Goal: Task Accomplishment & Management: Use online tool/utility

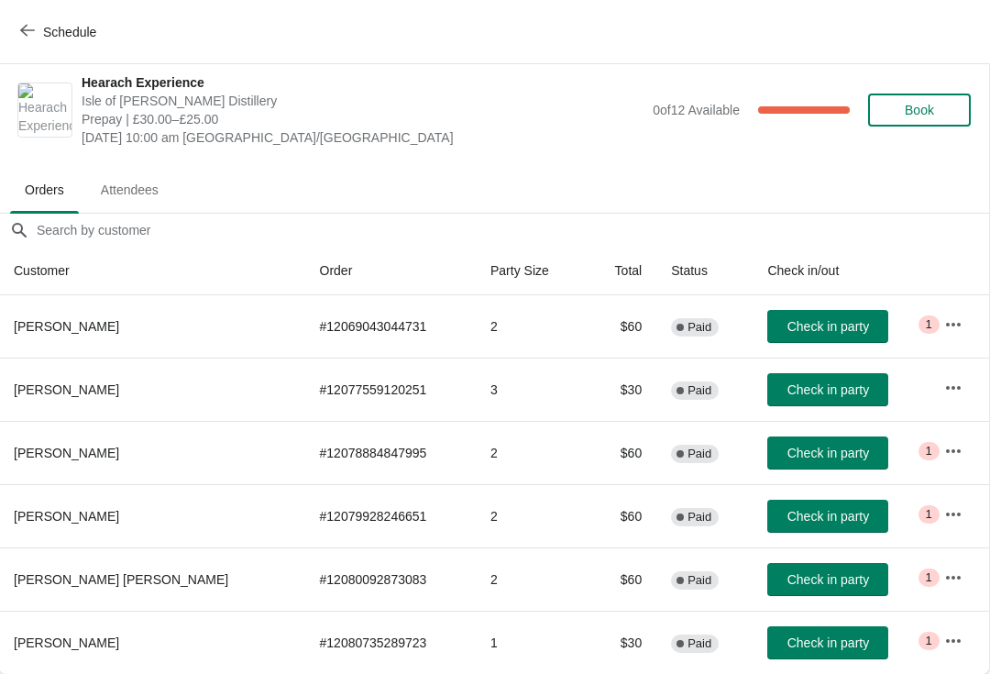
scroll to position [9, 1]
click at [953, 315] on icon "button" at bounding box center [954, 324] width 18 height 18
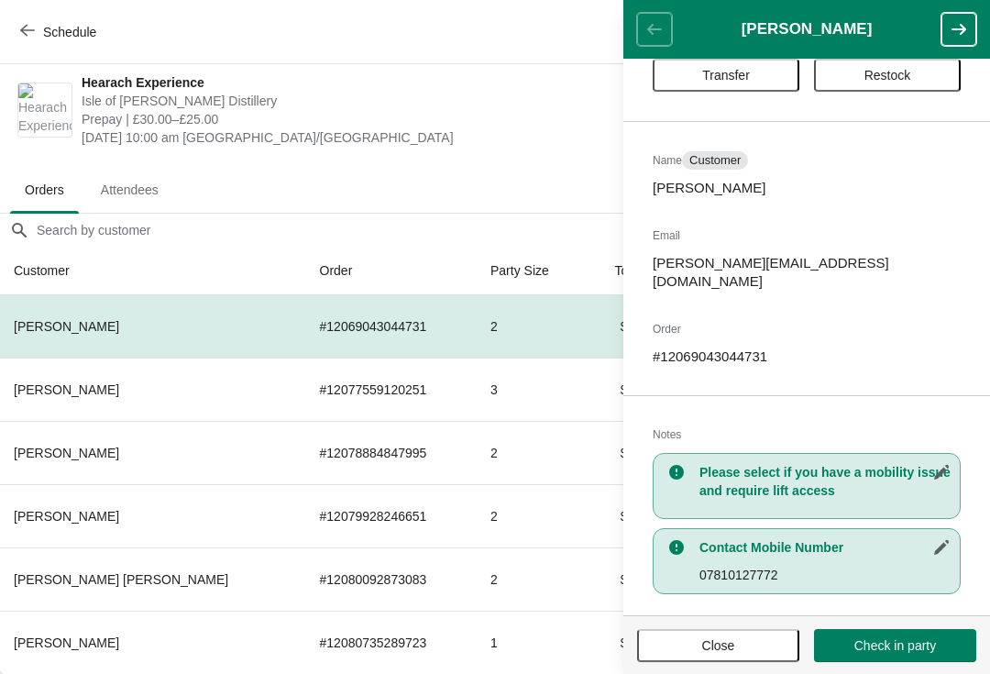
scroll to position [56, 0]
click at [744, 638] on span "Close" at bounding box center [718, 645] width 129 height 15
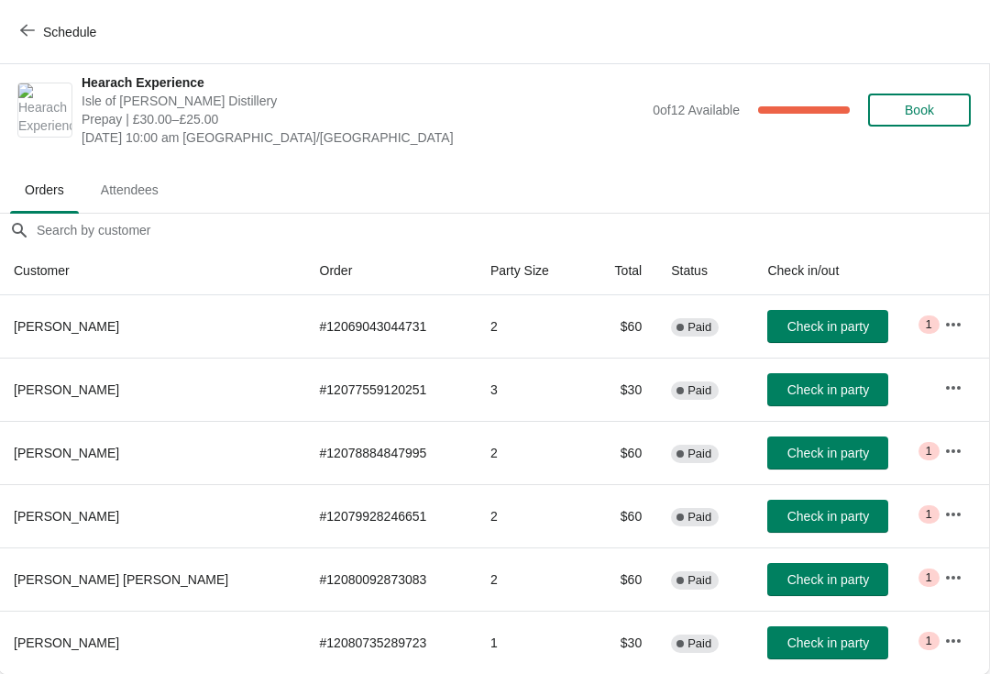
click at [953, 383] on icon "button" at bounding box center [954, 388] width 18 height 18
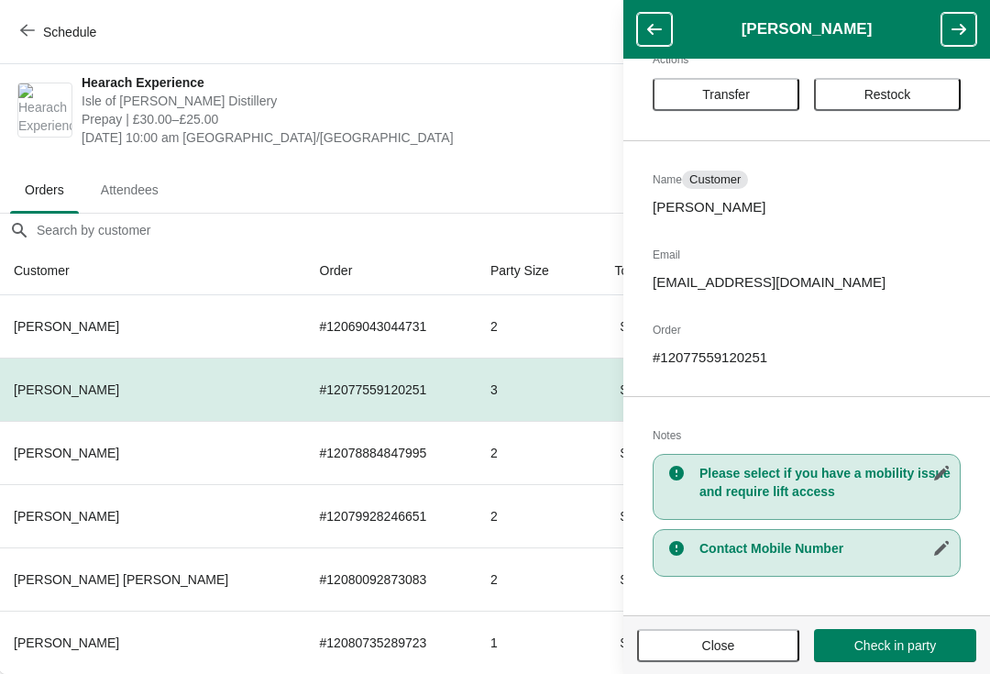
scroll to position [38, 0]
click at [728, 636] on button "Close" at bounding box center [718, 645] width 162 height 33
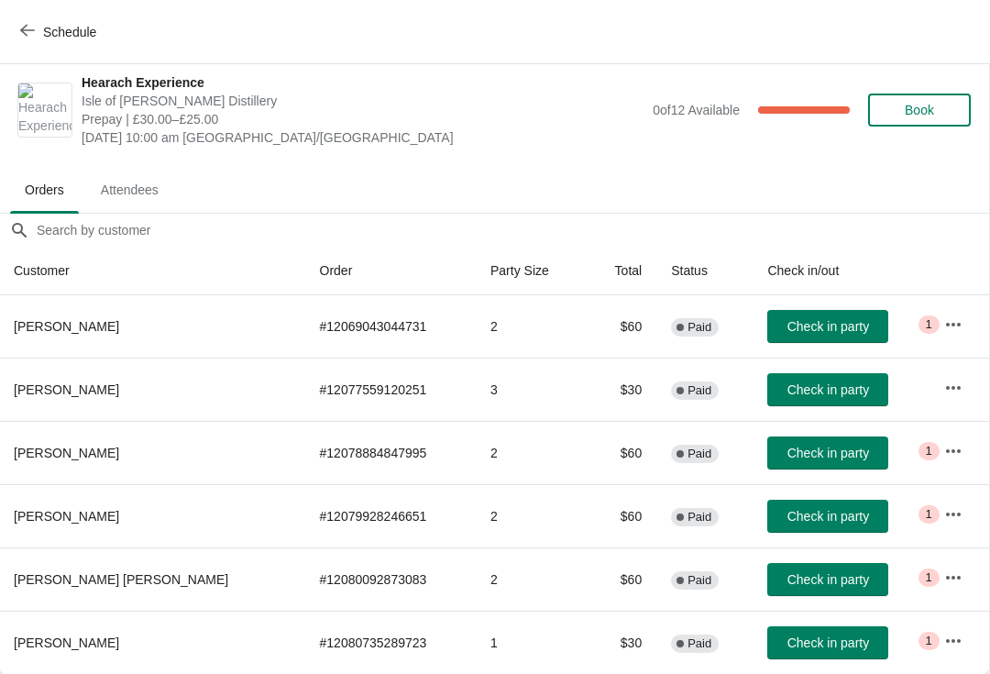
click at [958, 446] on icon "button" at bounding box center [954, 451] width 18 height 18
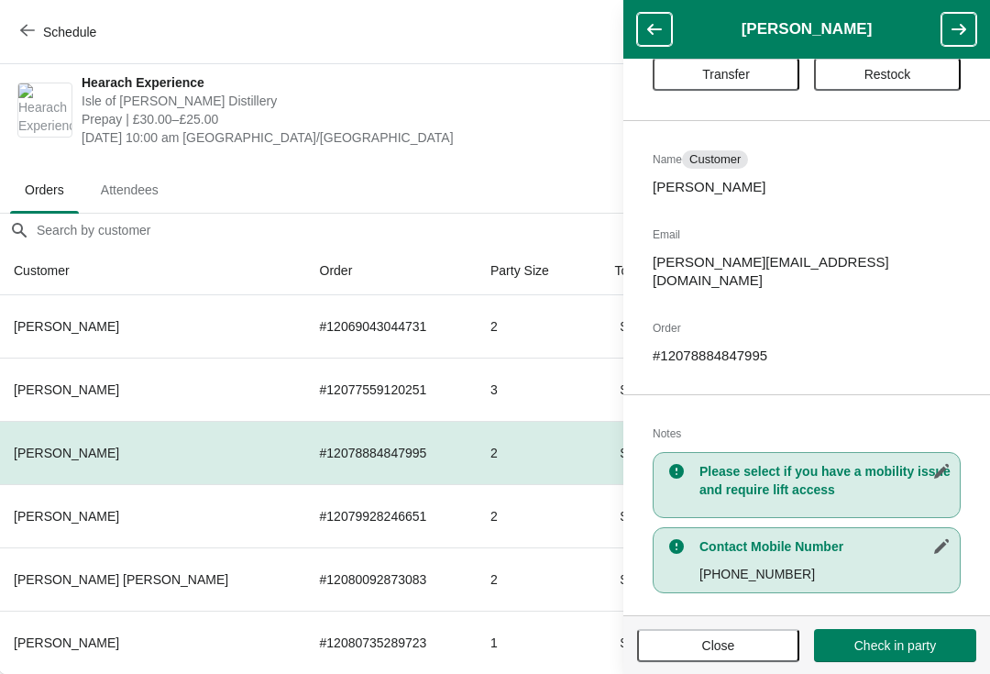
scroll to position [56, 0]
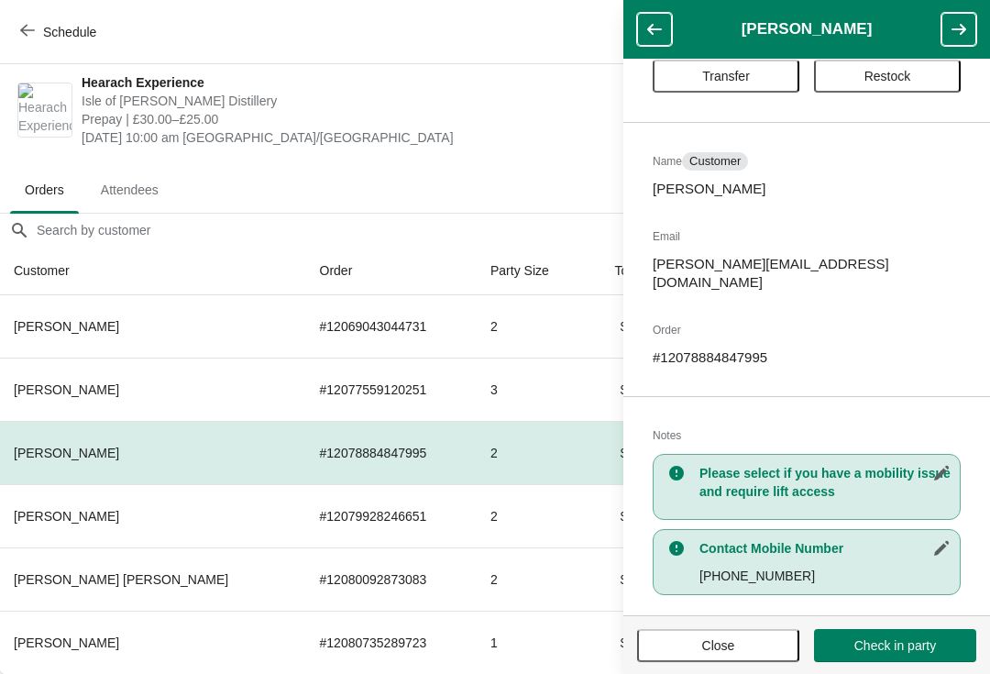
click at [747, 636] on button "Close" at bounding box center [718, 645] width 162 height 33
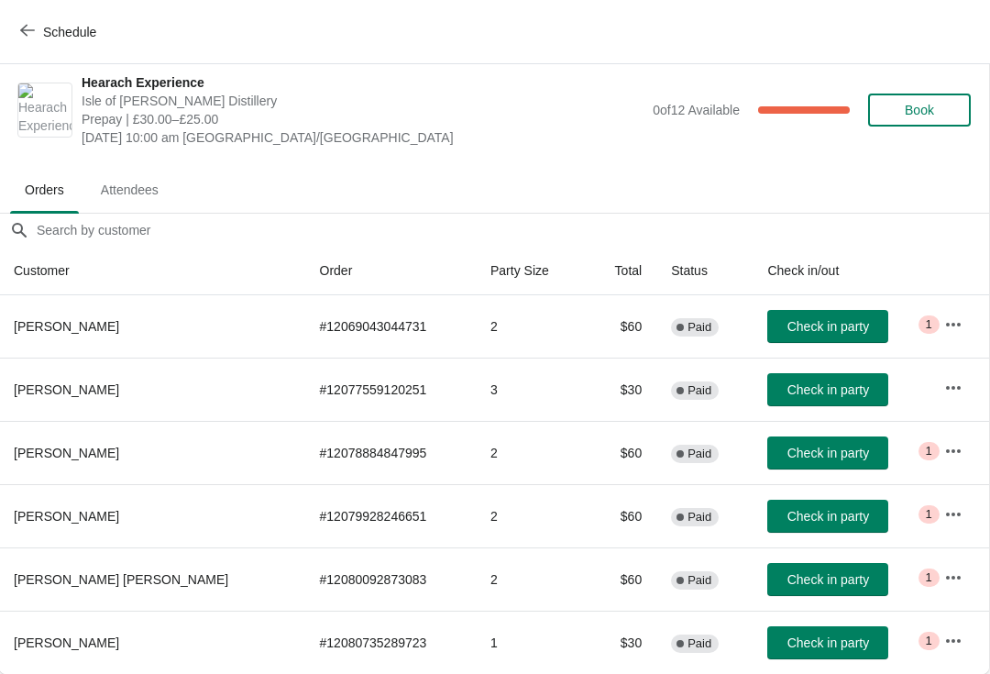
click at [961, 505] on button "button" at bounding box center [953, 514] width 33 height 33
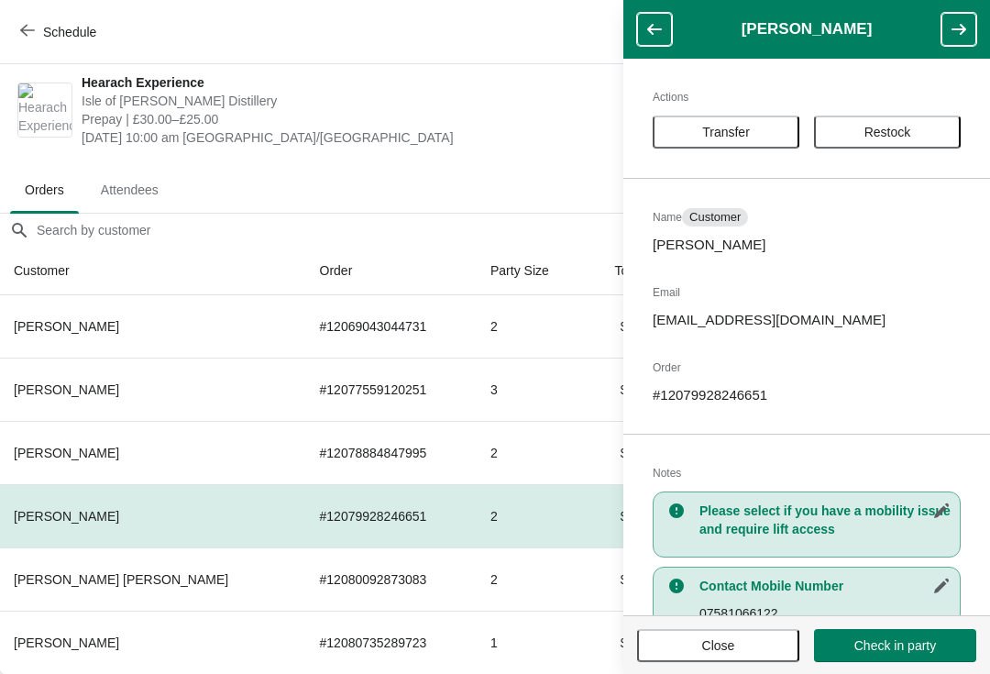
click at [961, 504] on div "Actions Transfer Restock Name Customer [PERSON_NAME] Email [EMAIL_ADDRESS][DOMA…" at bounding box center [807, 337] width 367 height 557
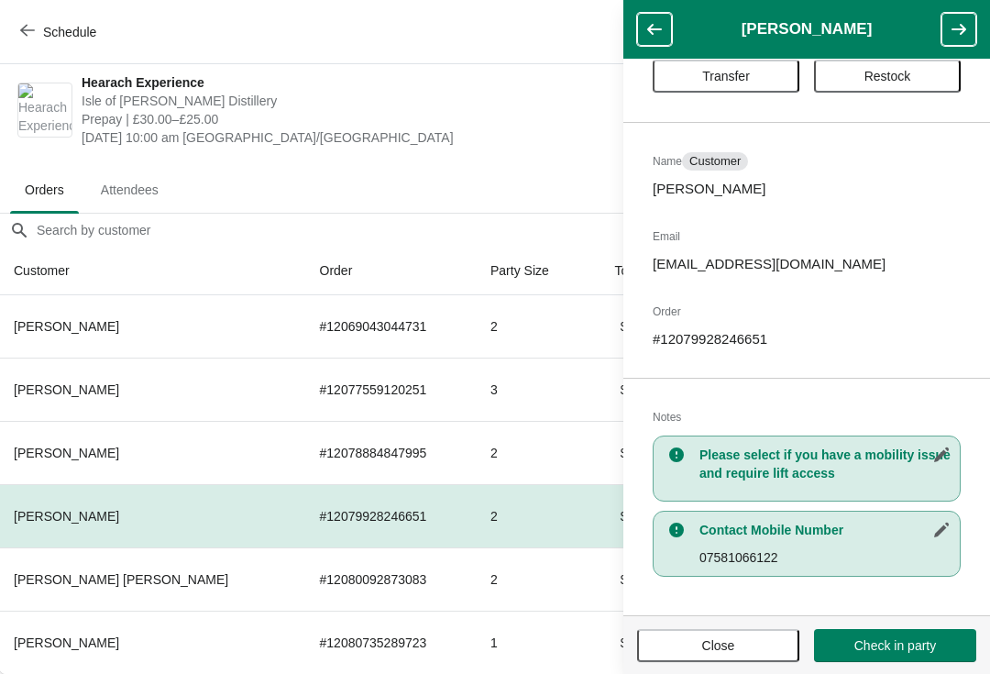
click at [722, 638] on span "Close" at bounding box center [719, 645] width 33 height 15
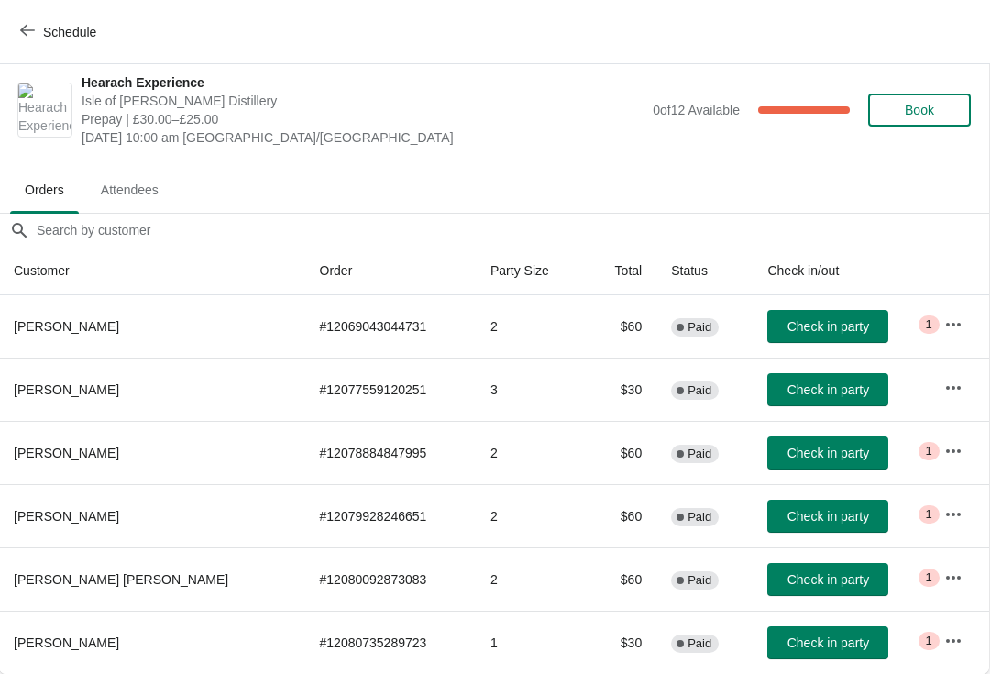
click at [948, 572] on icon "button" at bounding box center [954, 578] width 18 height 18
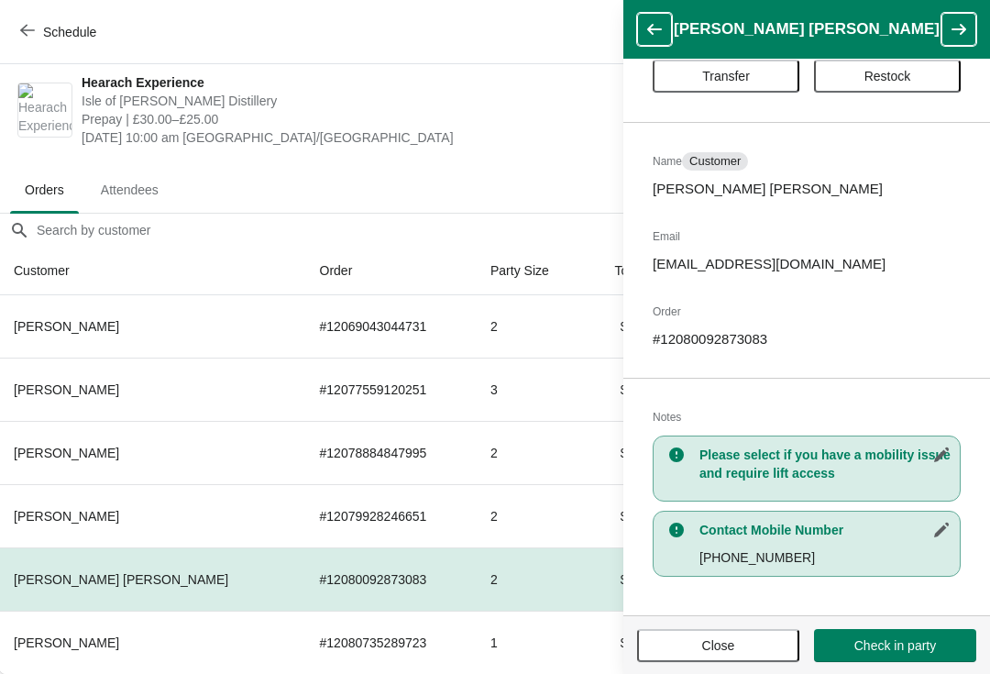
click at [747, 644] on span "Close" at bounding box center [718, 645] width 129 height 15
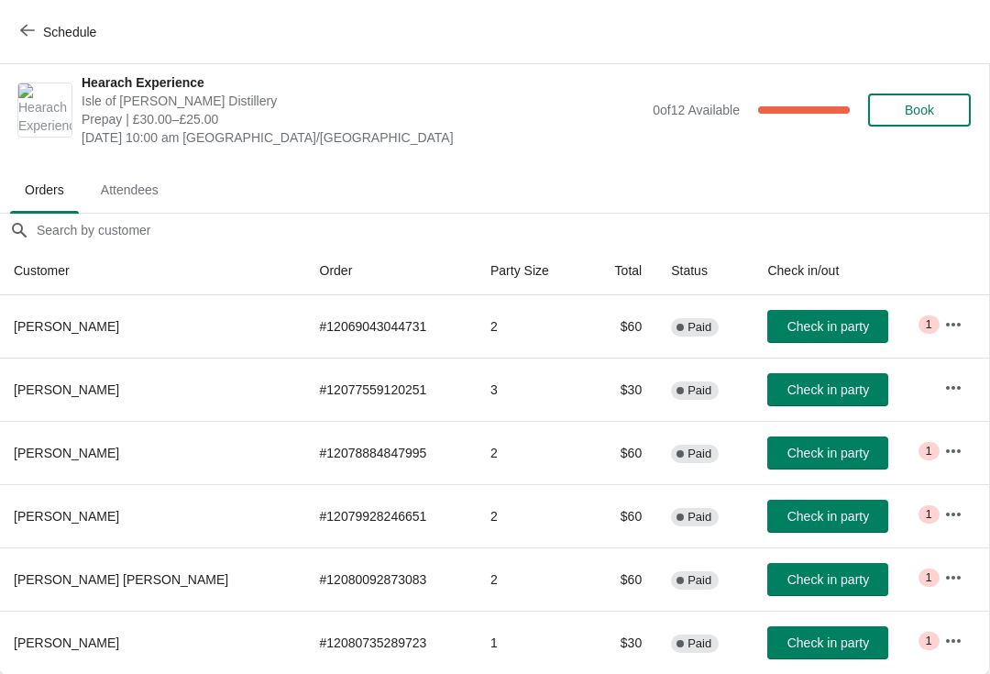
click at [953, 636] on icon "button" at bounding box center [954, 641] width 18 height 18
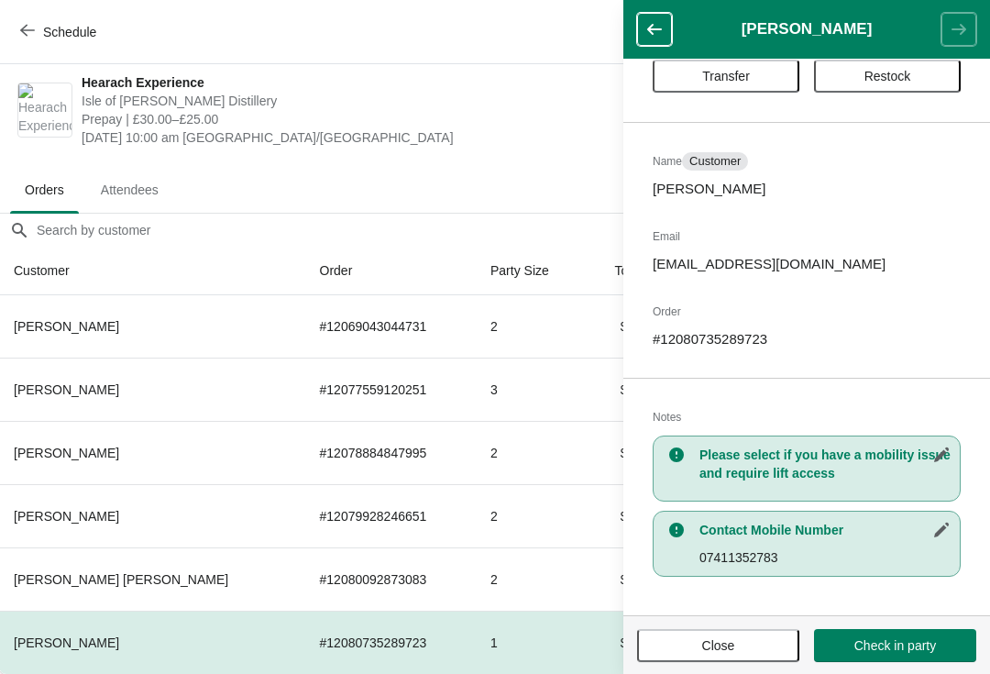
click at [742, 642] on span "Close" at bounding box center [718, 645] width 129 height 15
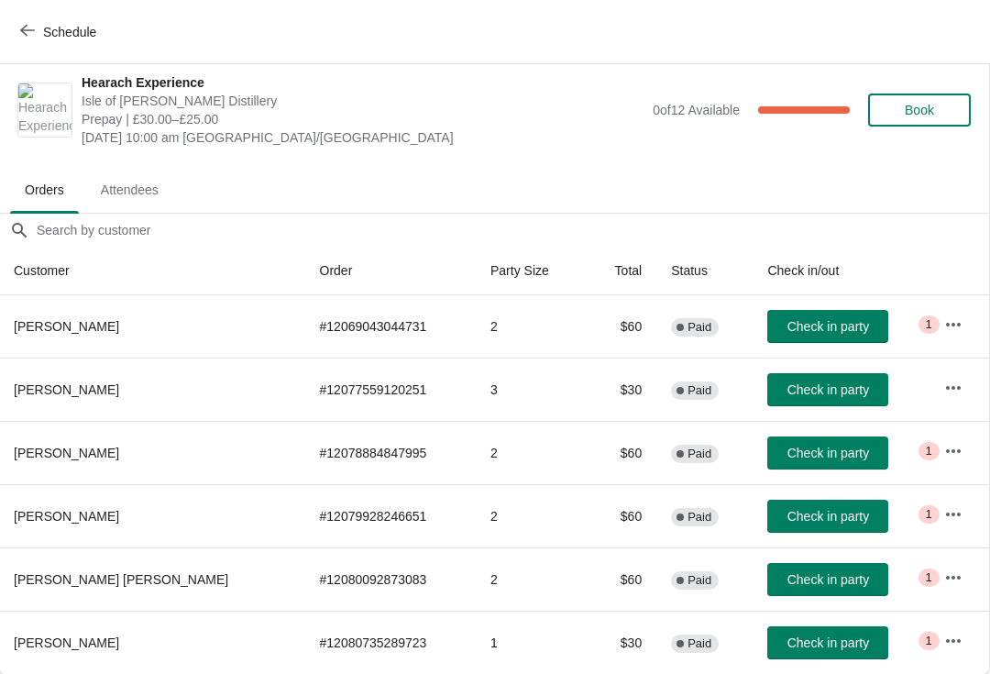
click at [33, 30] on icon "button" at bounding box center [27, 31] width 15 height 12
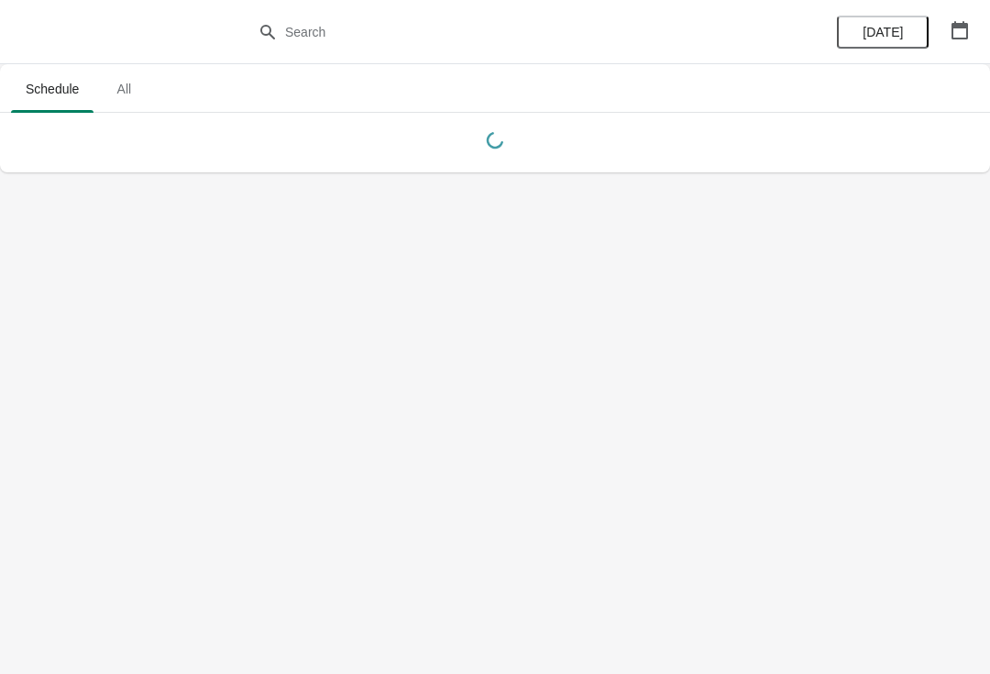
scroll to position [0, 0]
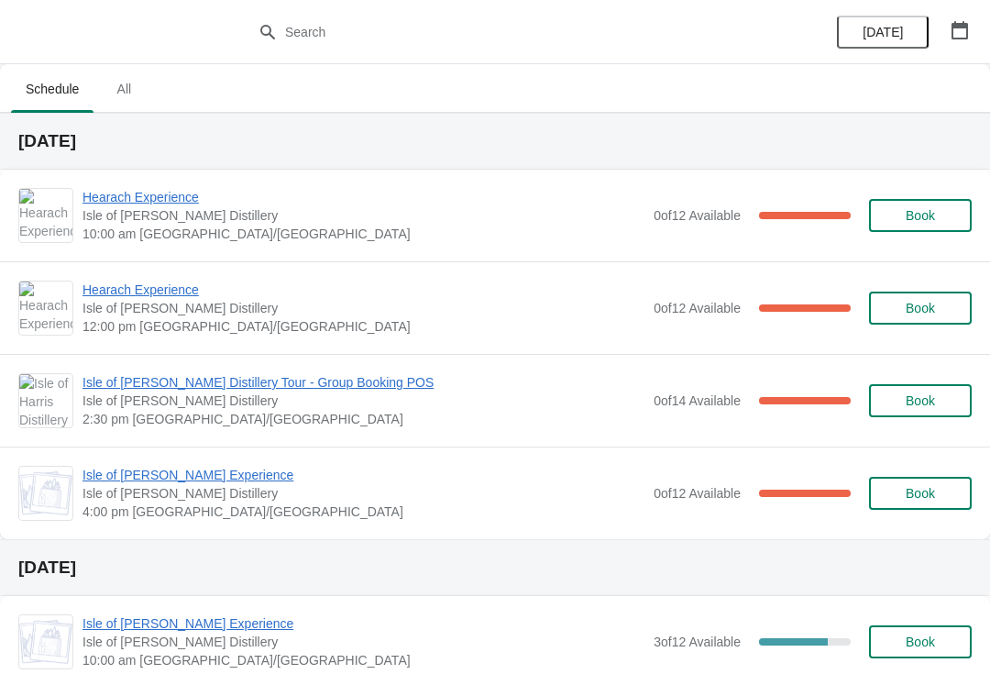
click at [194, 469] on span "Isle of [PERSON_NAME] Experience" at bounding box center [364, 475] width 562 height 18
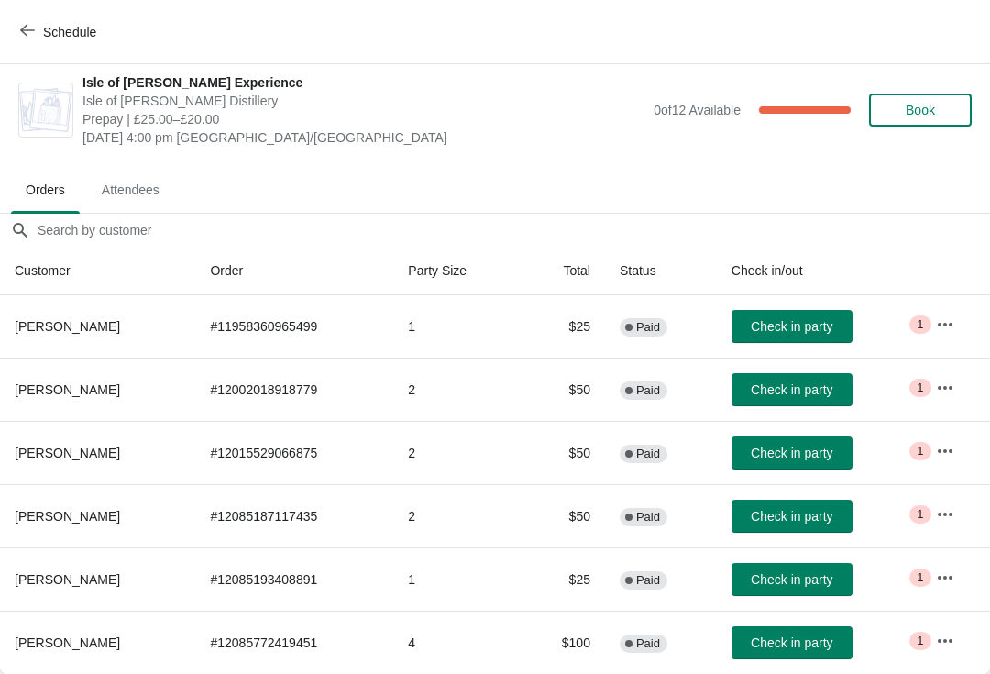
scroll to position [9, 0]
click at [955, 632] on icon "button" at bounding box center [945, 641] width 18 height 18
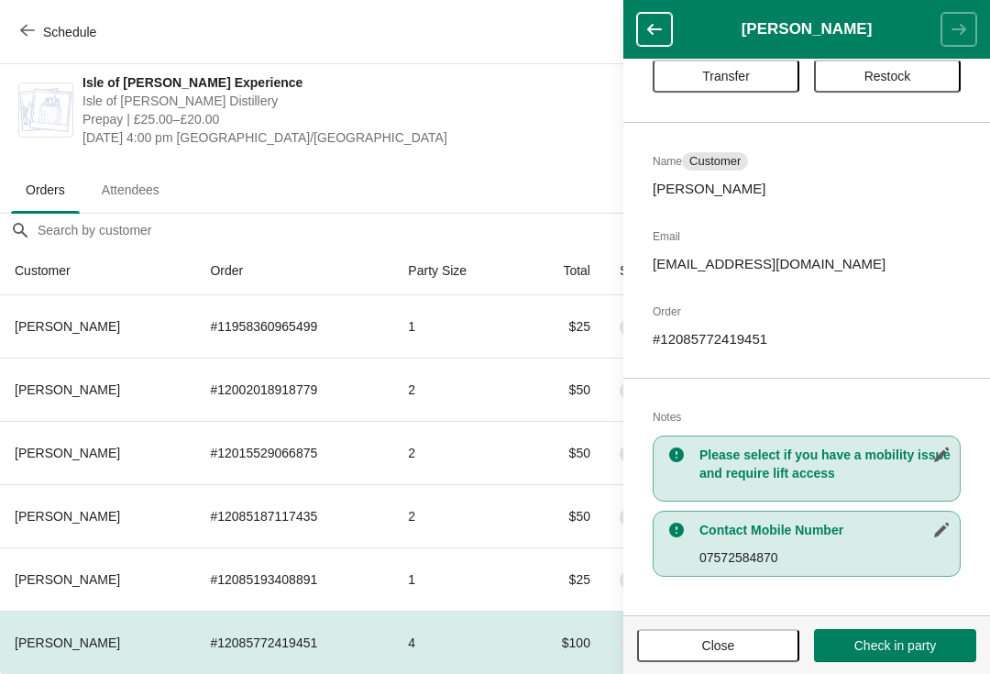
scroll to position [56, 0]
click at [741, 644] on span "Close" at bounding box center [718, 645] width 129 height 15
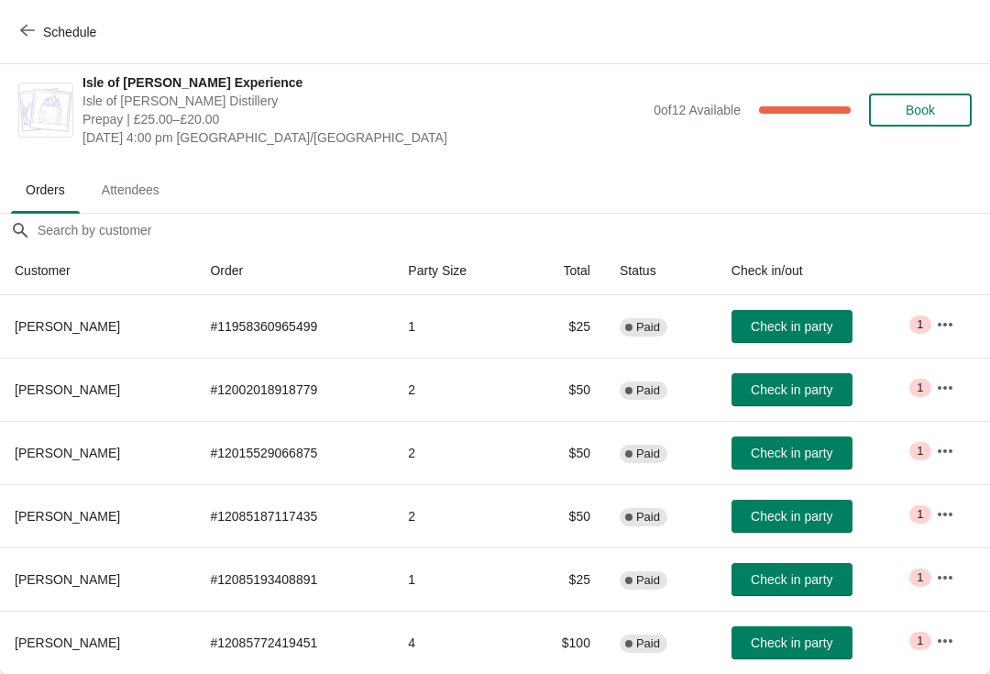
click at [951, 569] on icon "button" at bounding box center [945, 578] width 18 height 18
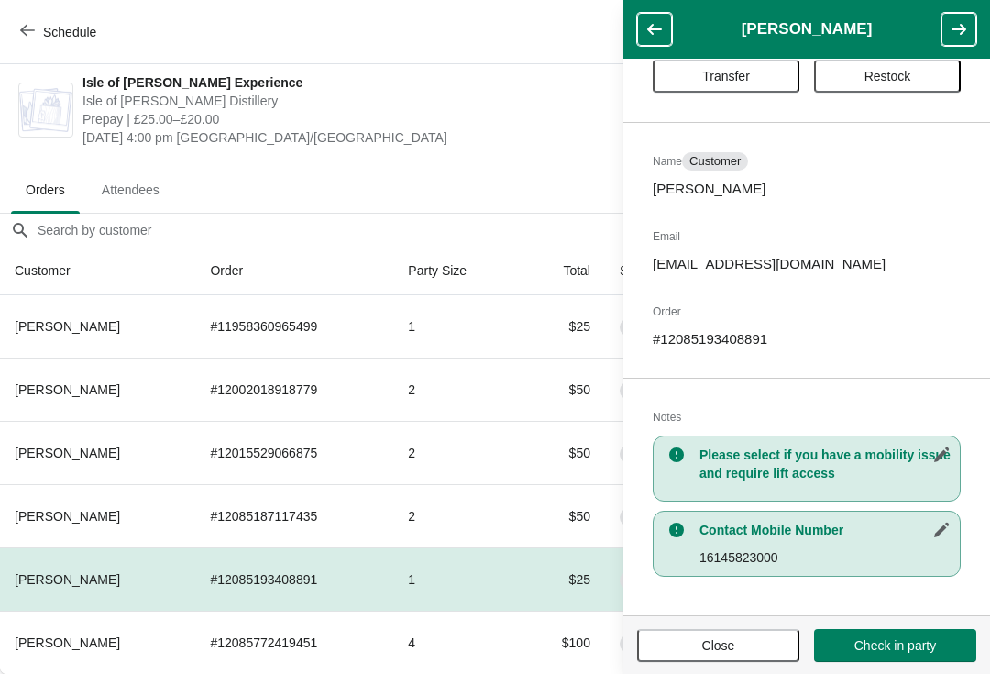
click at [757, 657] on button "Close" at bounding box center [718, 645] width 162 height 33
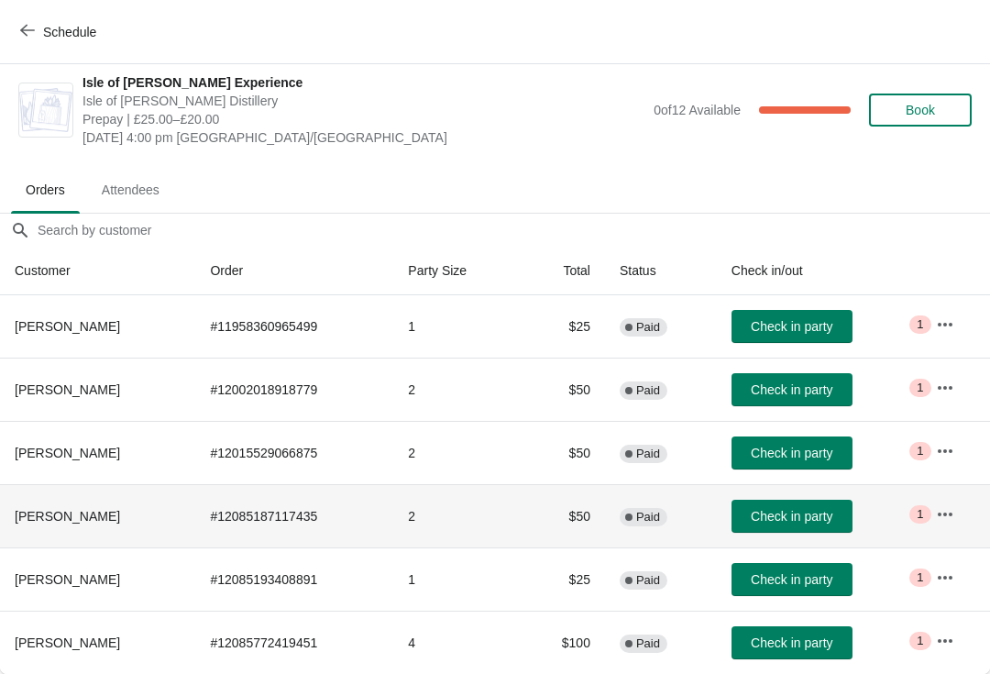
click at [938, 505] on icon "button" at bounding box center [945, 514] width 18 height 18
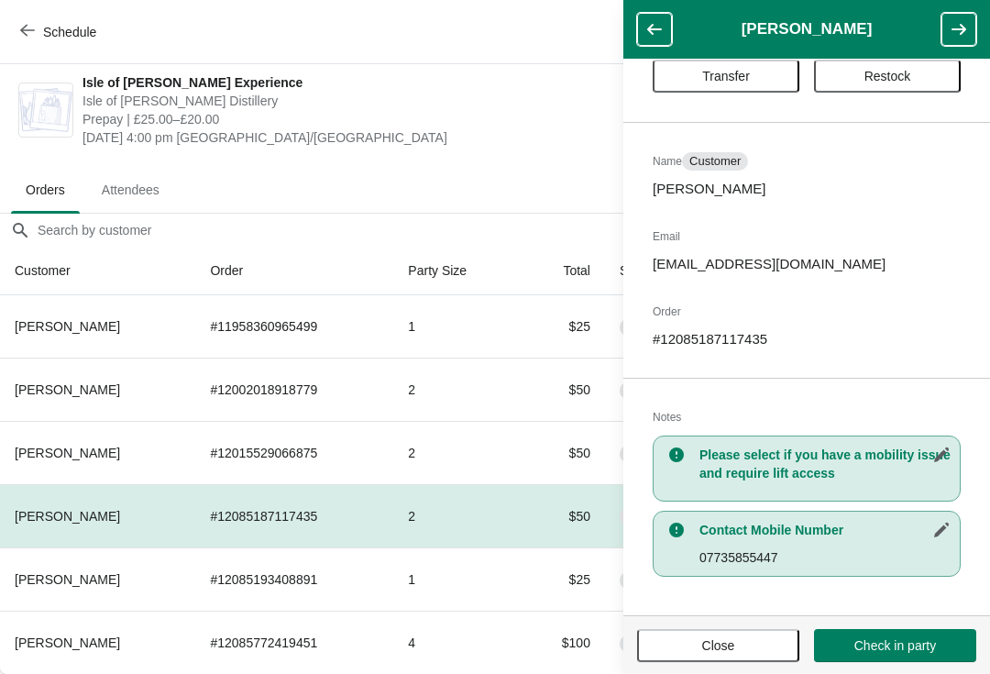
click at [754, 660] on button "Close" at bounding box center [718, 645] width 162 height 33
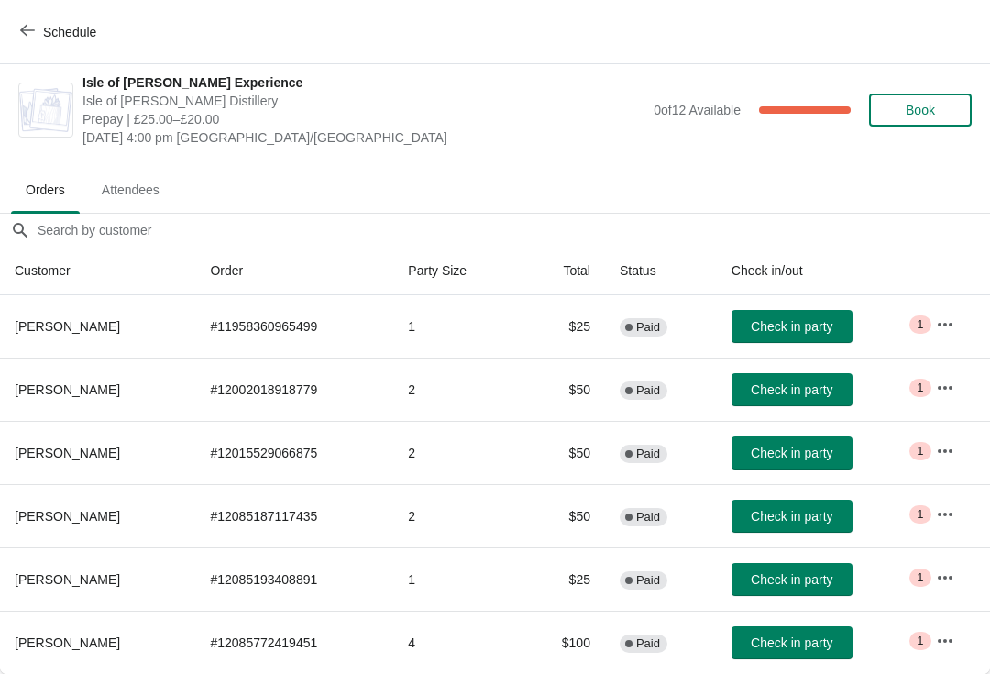
click at [953, 455] on icon "button" at bounding box center [945, 451] width 18 height 18
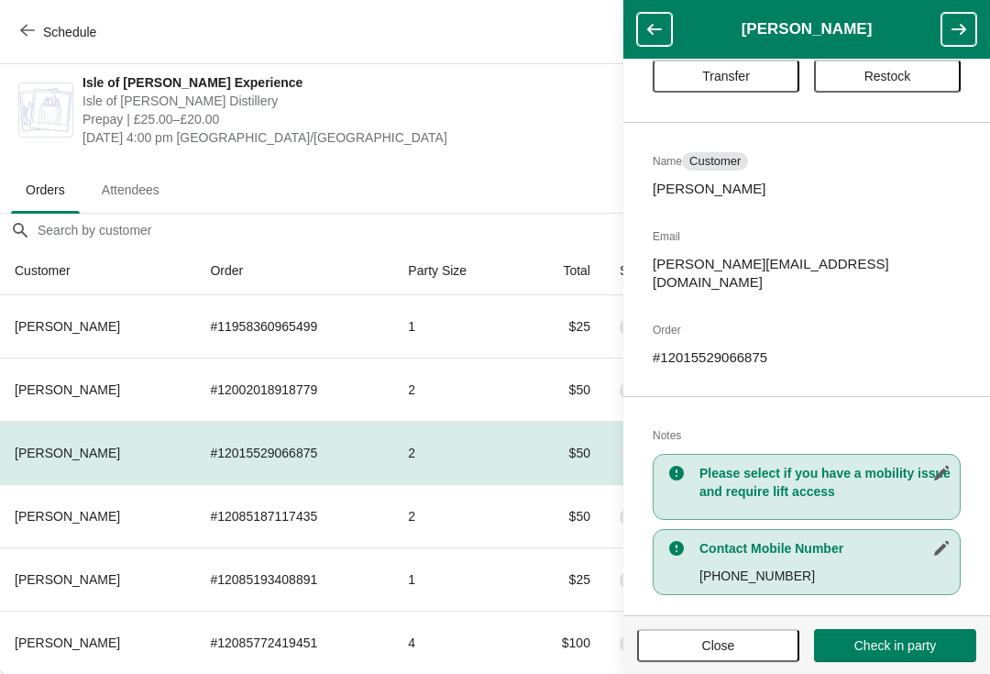
click at [738, 655] on button "Close" at bounding box center [718, 645] width 162 height 33
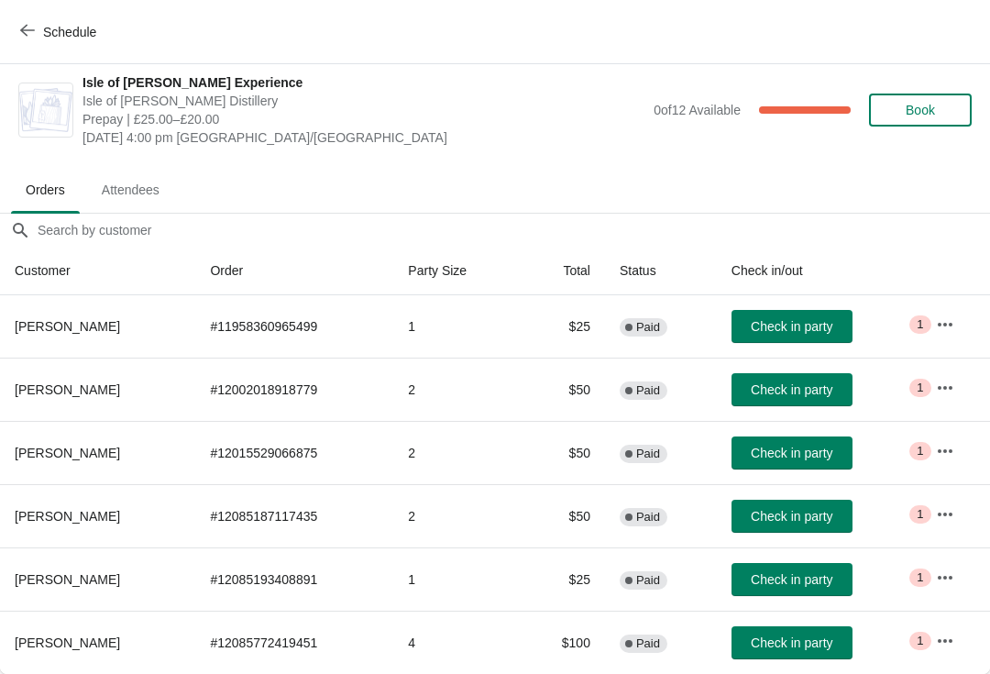
click at [955, 448] on icon "button" at bounding box center [945, 451] width 18 height 18
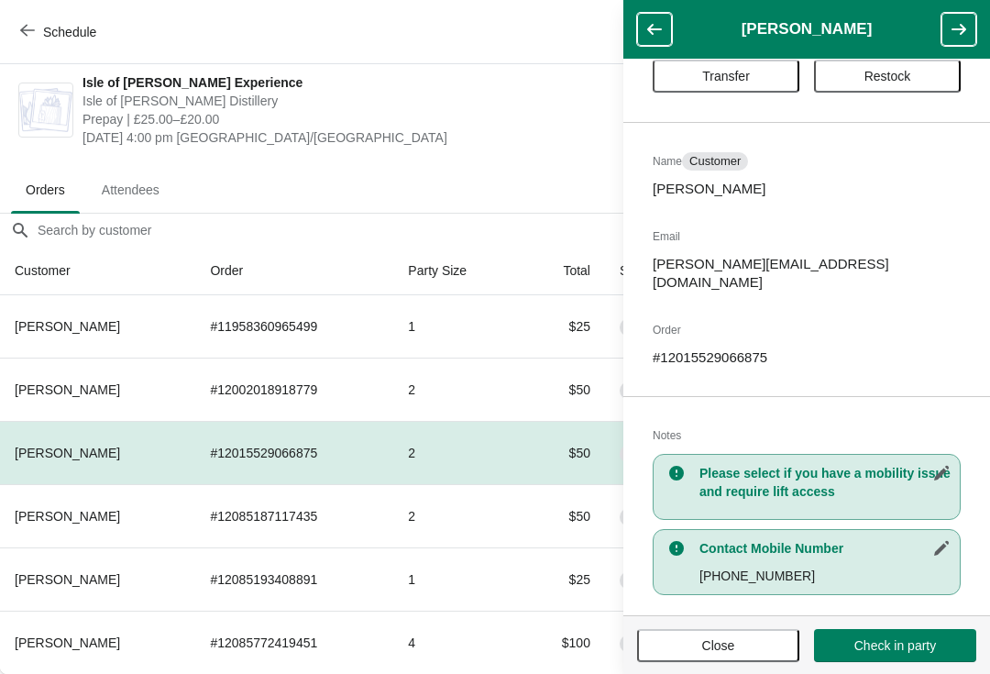
click at [747, 639] on span "Close" at bounding box center [718, 645] width 129 height 15
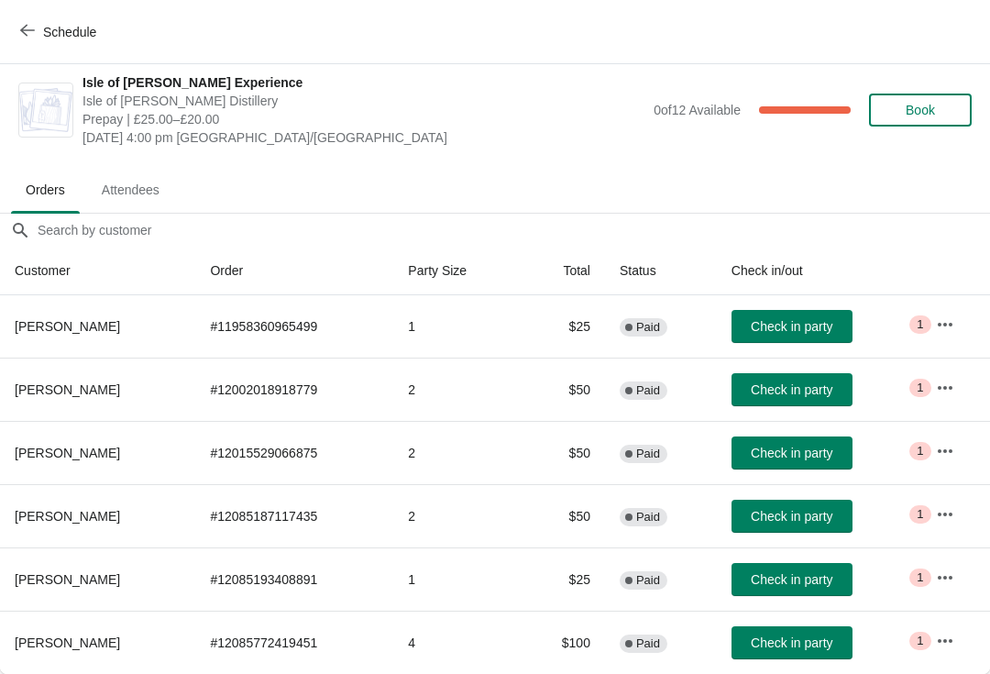
click at [957, 379] on button "button" at bounding box center [945, 387] width 33 height 33
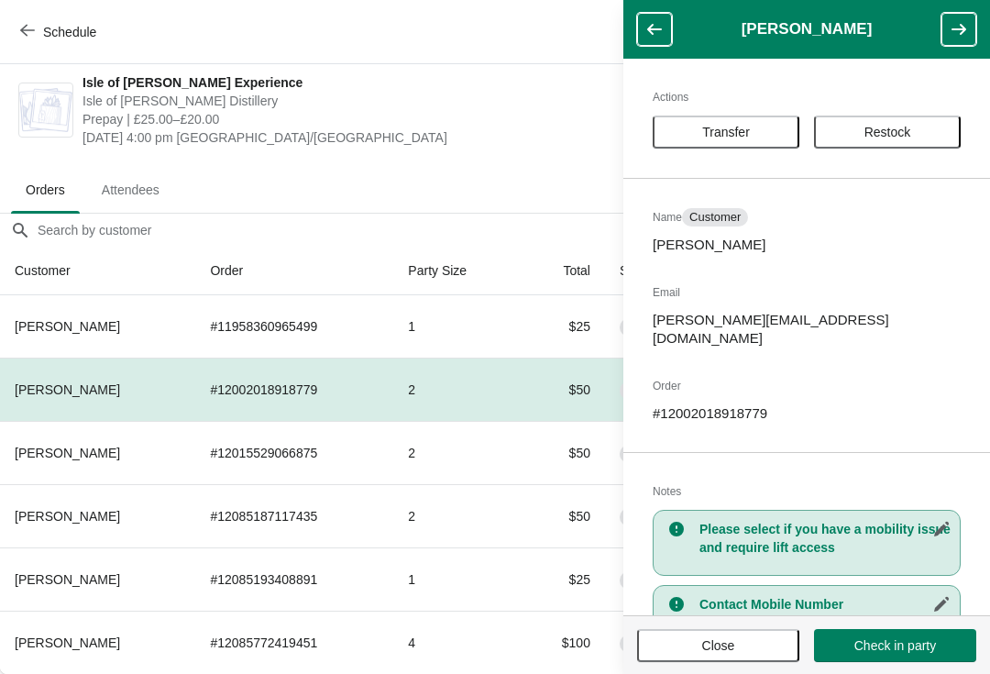
click at [747, 636] on button "Close" at bounding box center [718, 645] width 162 height 33
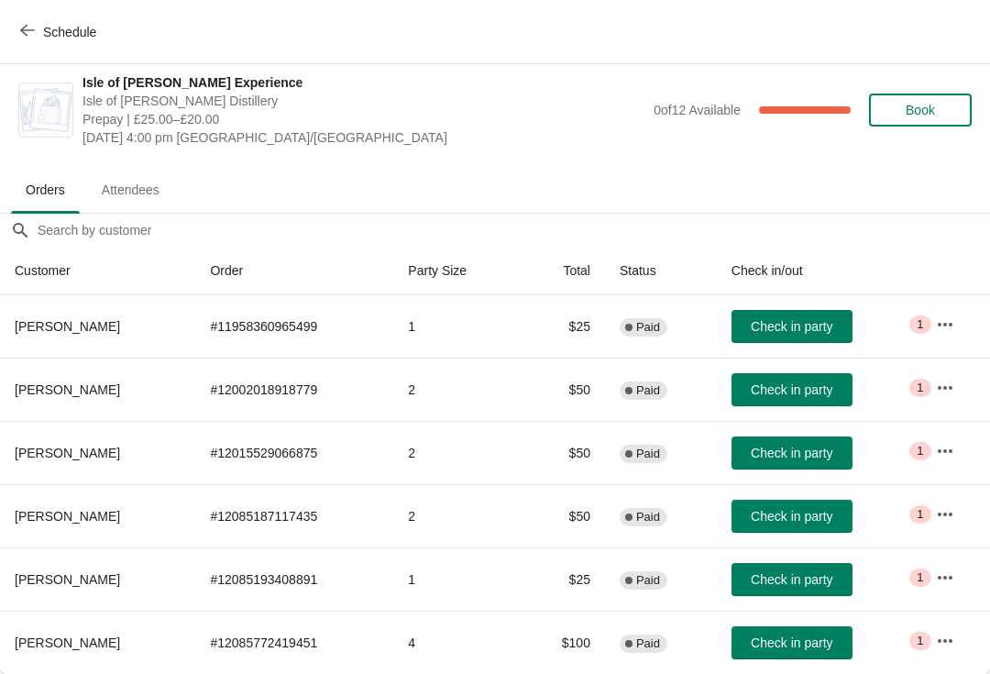
click at [955, 375] on button "button" at bounding box center [945, 387] width 33 height 33
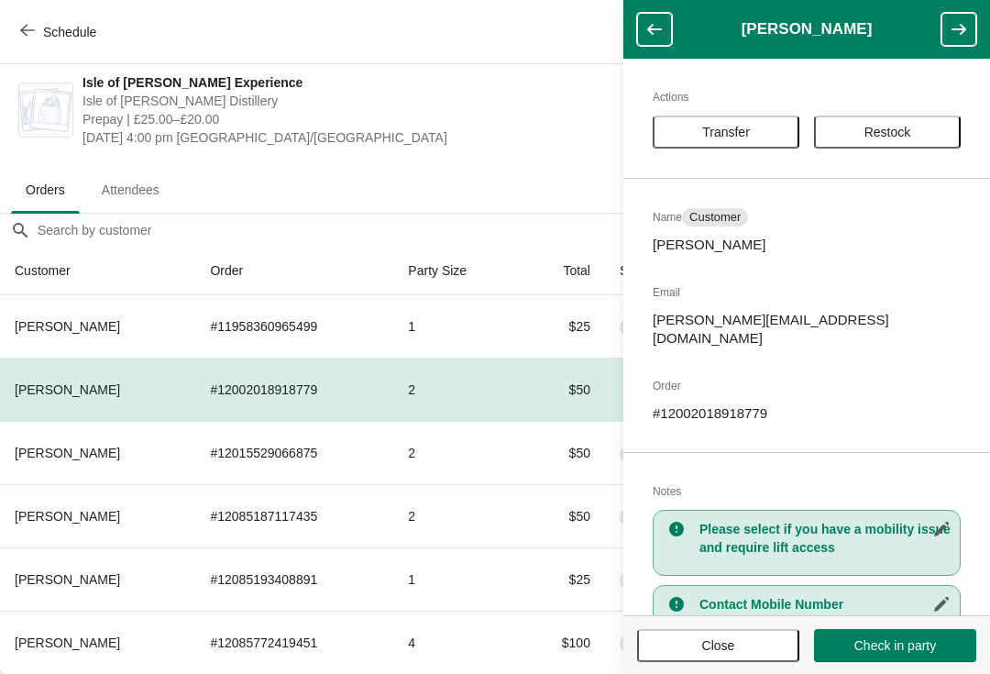
click at [740, 635] on button "Close" at bounding box center [718, 645] width 162 height 33
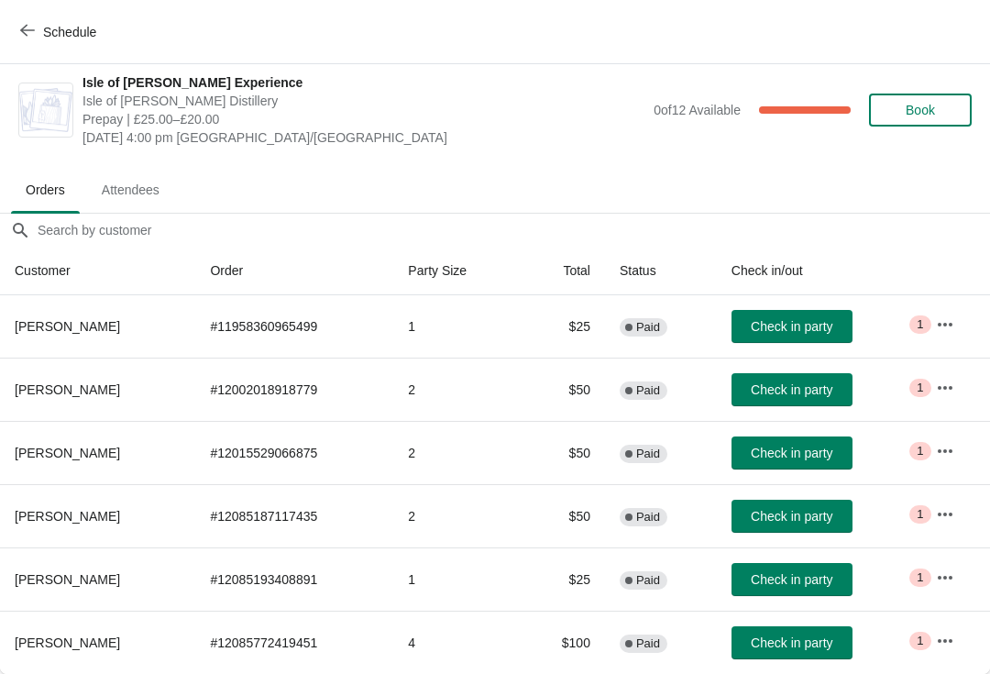
click at [955, 317] on icon "button" at bounding box center [945, 324] width 18 height 18
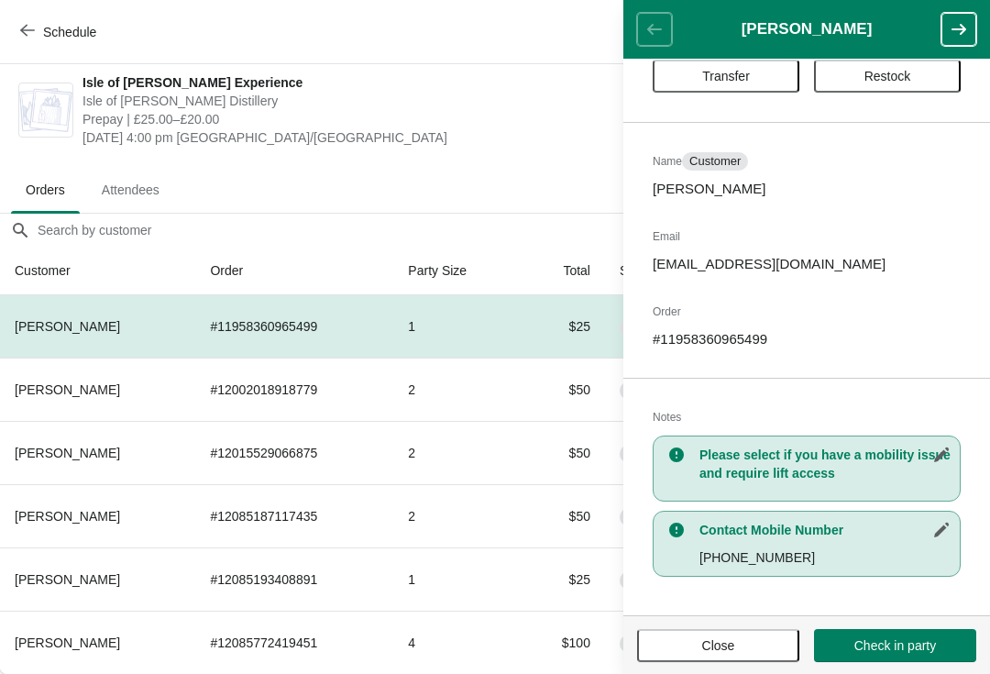
click at [750, 638] on span "Close" at bounding box center [718, 645] width 129 height 15
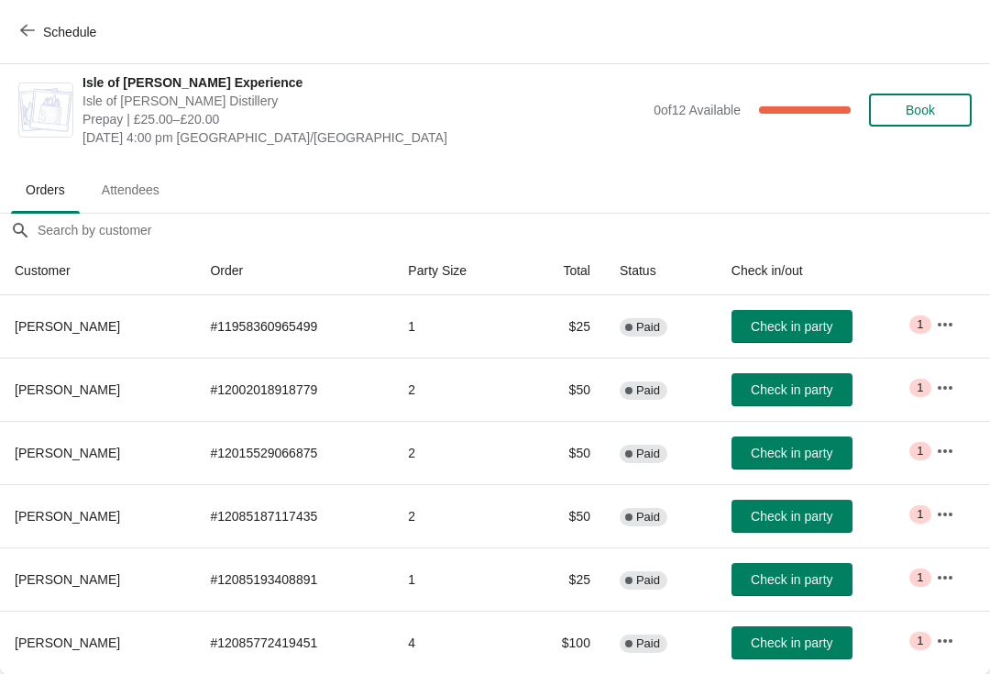
click at [26, 32] on icon "button" at bounding box center [27, 30] width 15 height 15
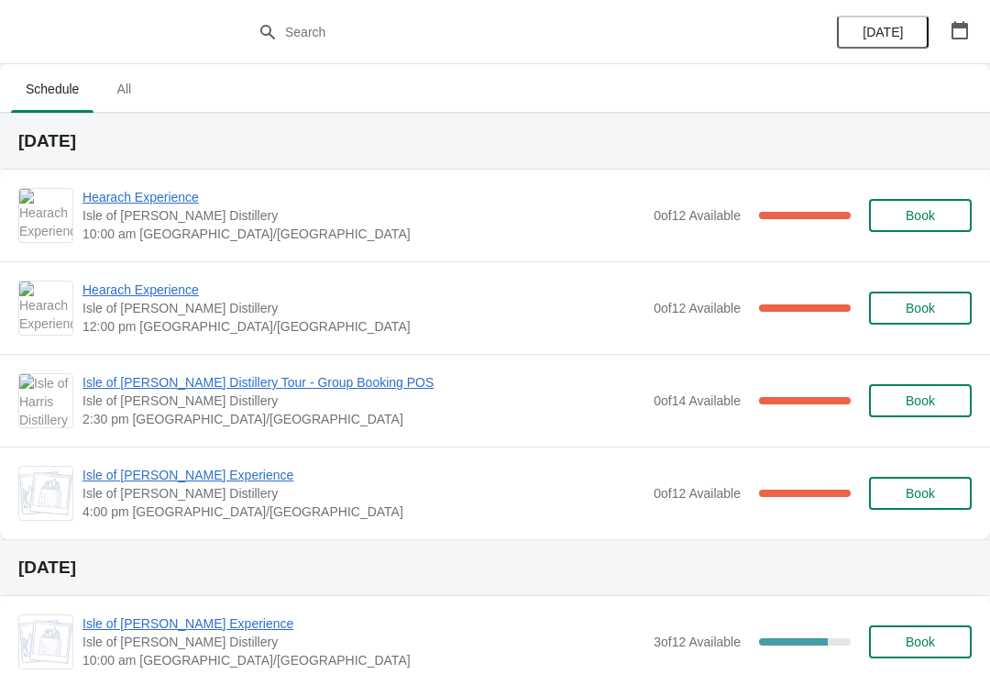
click at [157, 205] on span "Hearach Experience" at bounding box center [364, 197] width 562 height 18
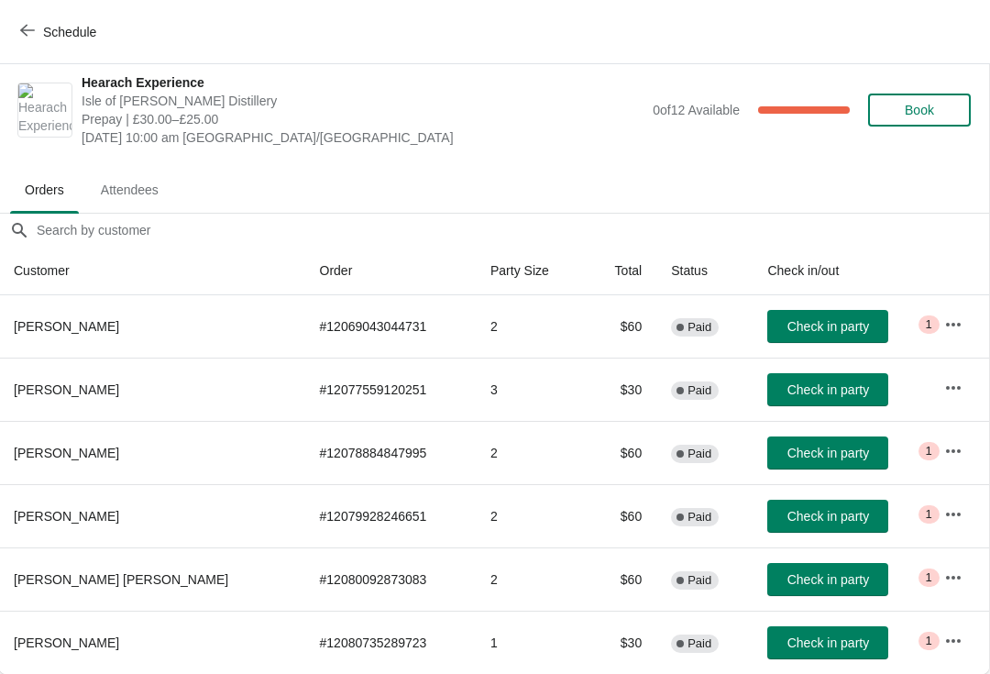
scroll to position [9, 1]
click at [804, 328] on span "Check in party" at bounding box center [829, 326] width 82 height 15
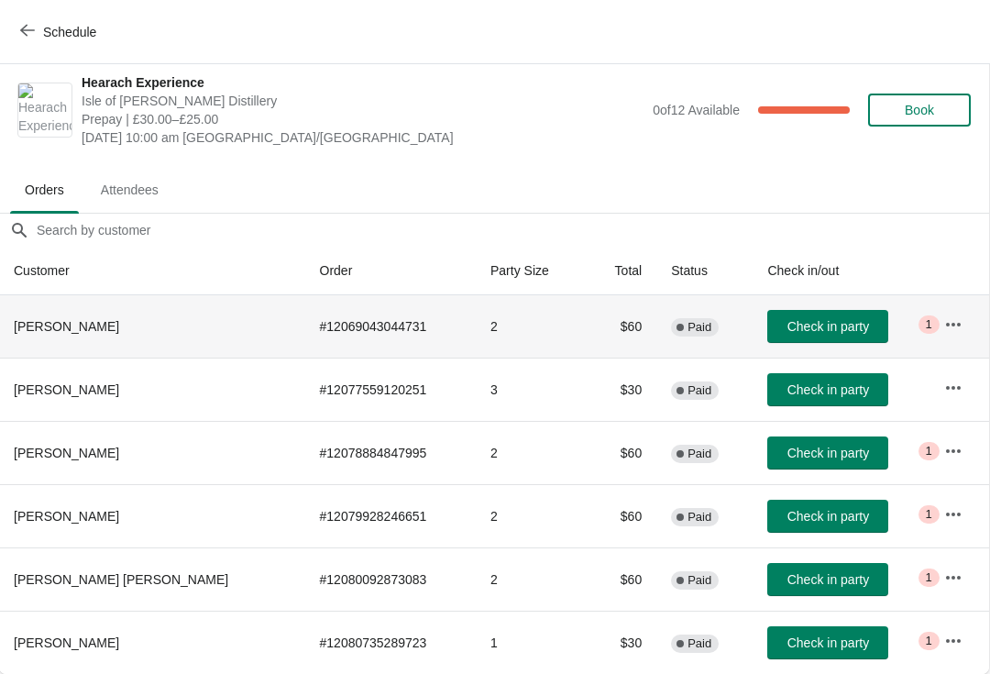
click at [823, 321] on span "Check in party" at bounding box center [829, 326] width 82 height 15
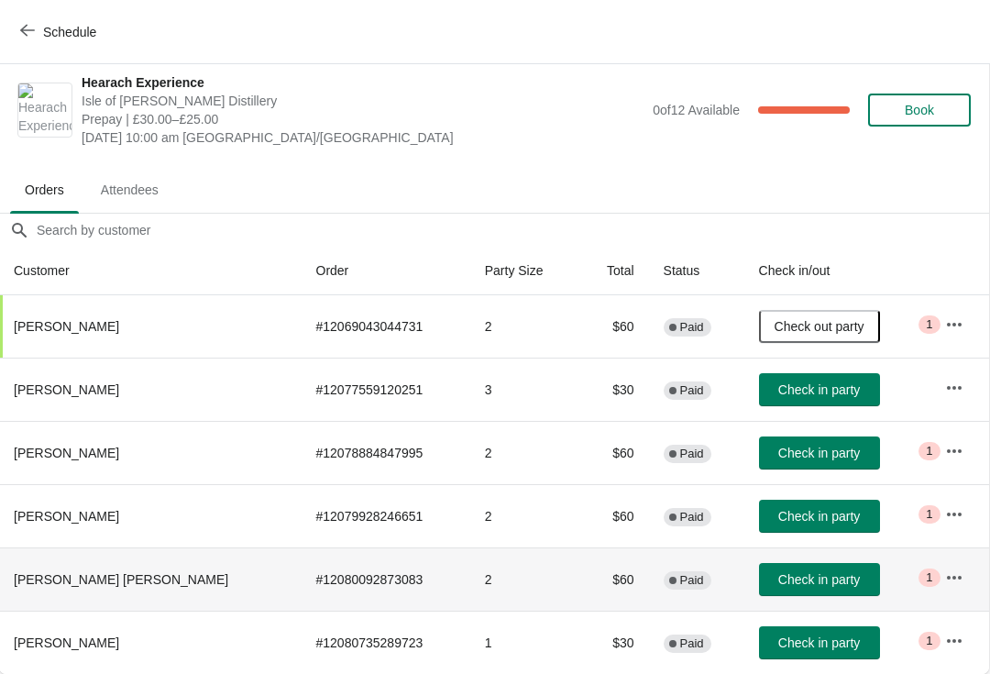
click at [804, 582] on span "Check in party" at bounding box center [820, 579] width 82 height 15
click at [793, 454] on span "Check in party" at bounding box center [820, 453] width 82 height 15
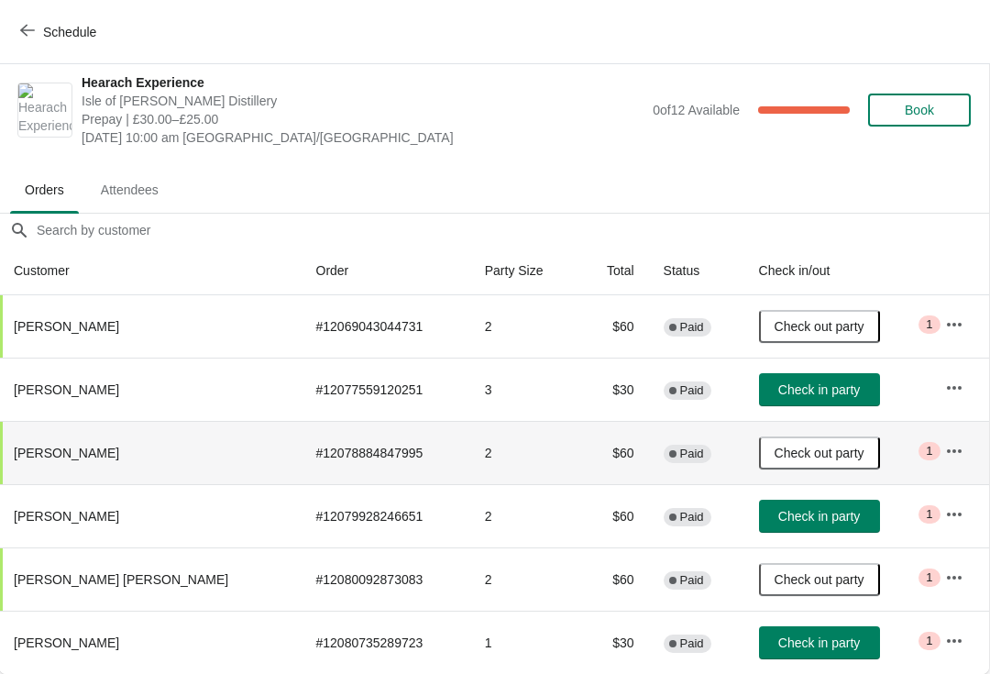
click at [817, 642] on span "Check in party" at bounding box center [820, 643] width 82 height 15
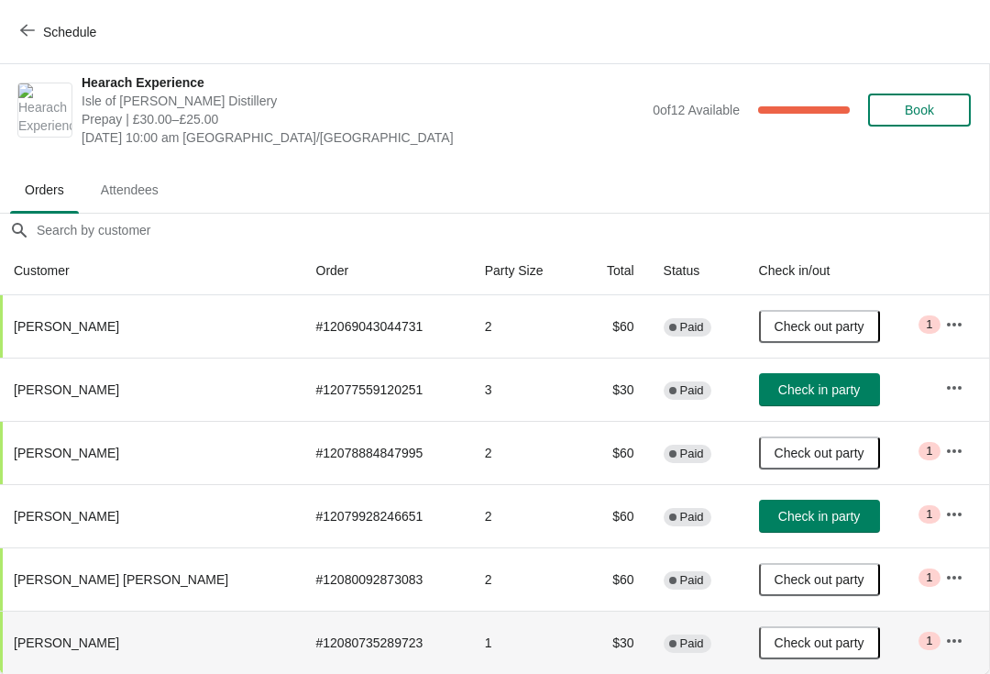
click at [809, 382] on span "Check in party" at bounding box center [820, 389] width 82 height 15
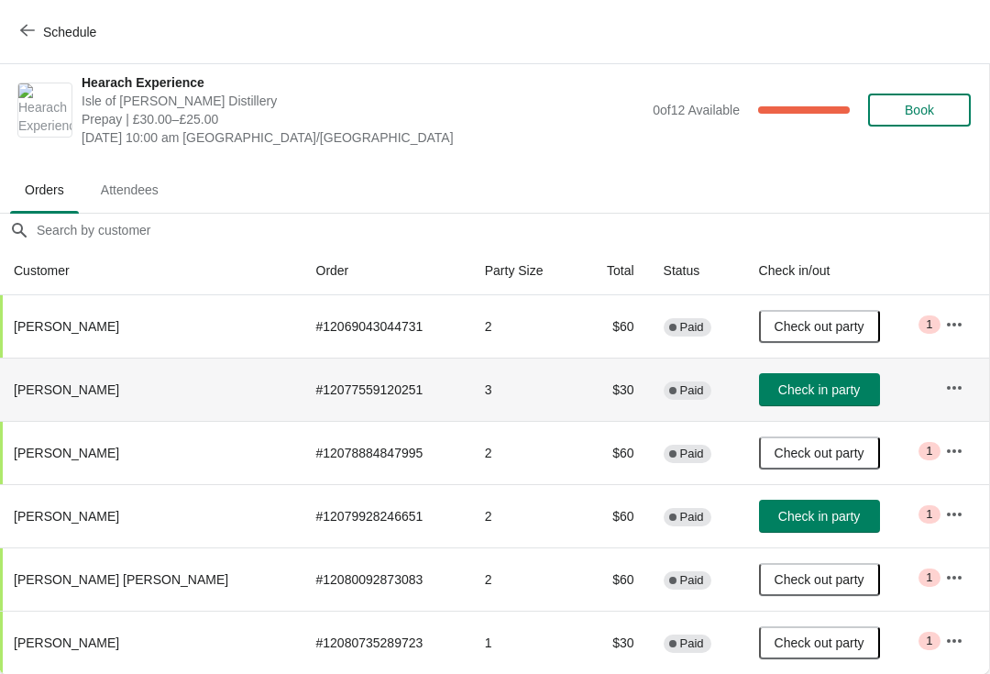
click at [823, 390] on span "Check in party" at bounding box center [820, 389] width 82 height 15
click at [814, 398] on button "Check in party" at bounding box center [819, 389] width 121 height 33
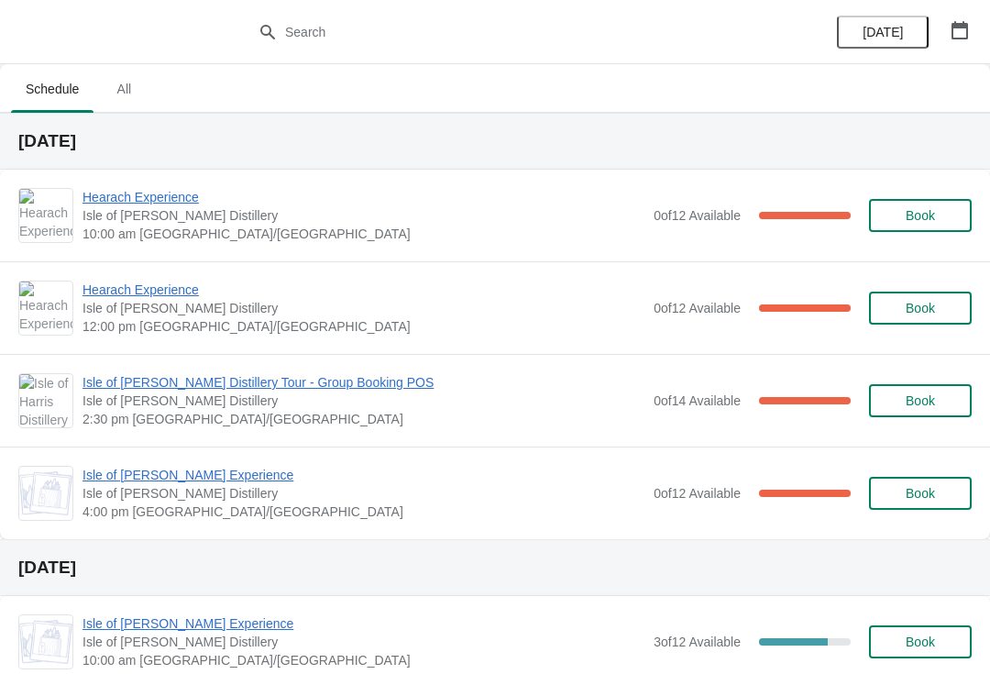
click at [136, 188] on span "Hearach Experience" at bounding box center [364, 197] width 562 height 18
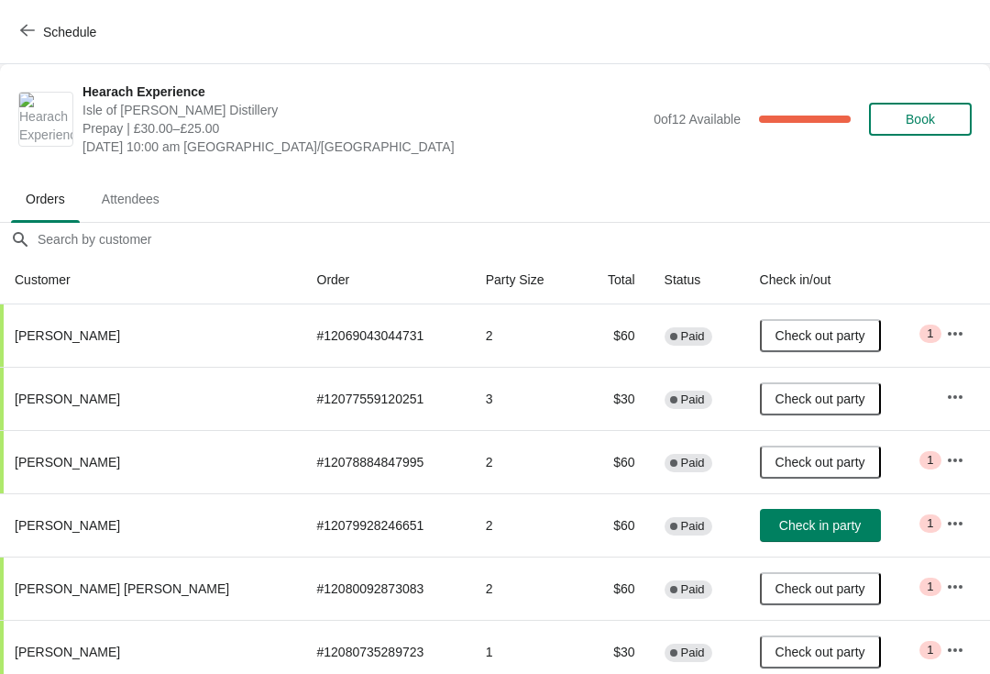
click at [819, 523] on span "Check in party" at bounding box center [821, 525] width 82 height 15
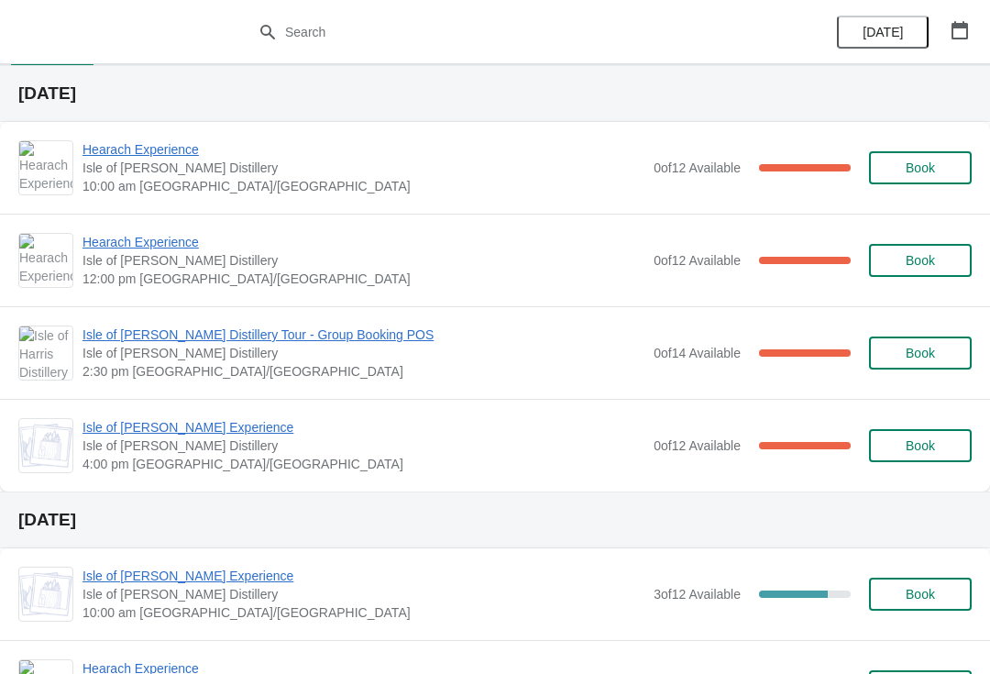
scroll to position [50, 0]
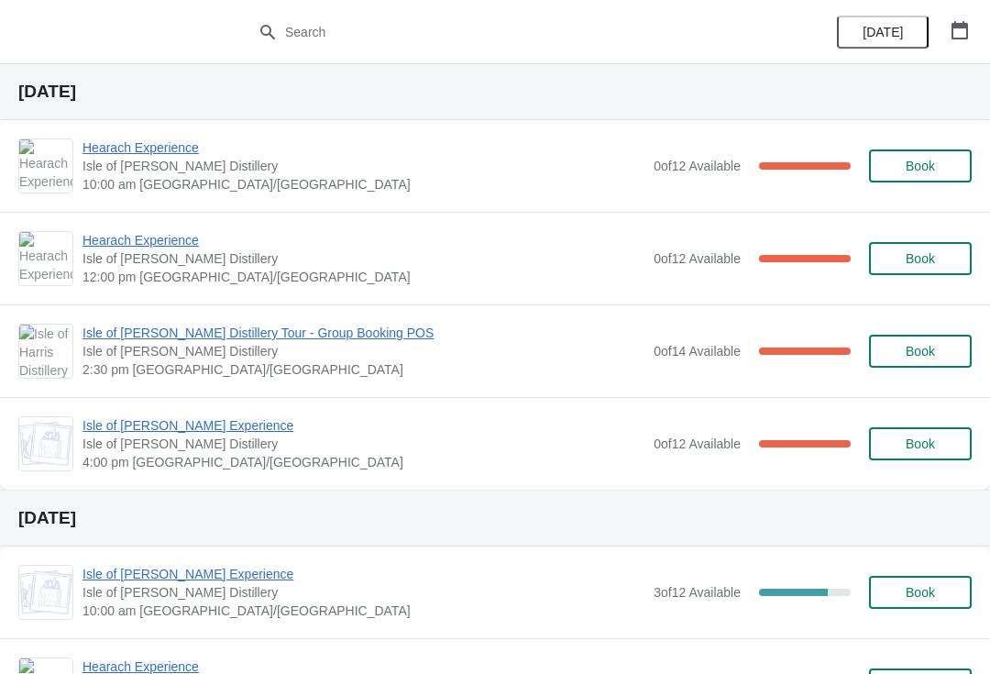
click at [714, 255] on span "0 of 12 Available" at bounding box center [697, 258] width 87 height 15
click at [171, 246] on span "Hearach Experience" at bounding box center [364, 240] width 562 height 18
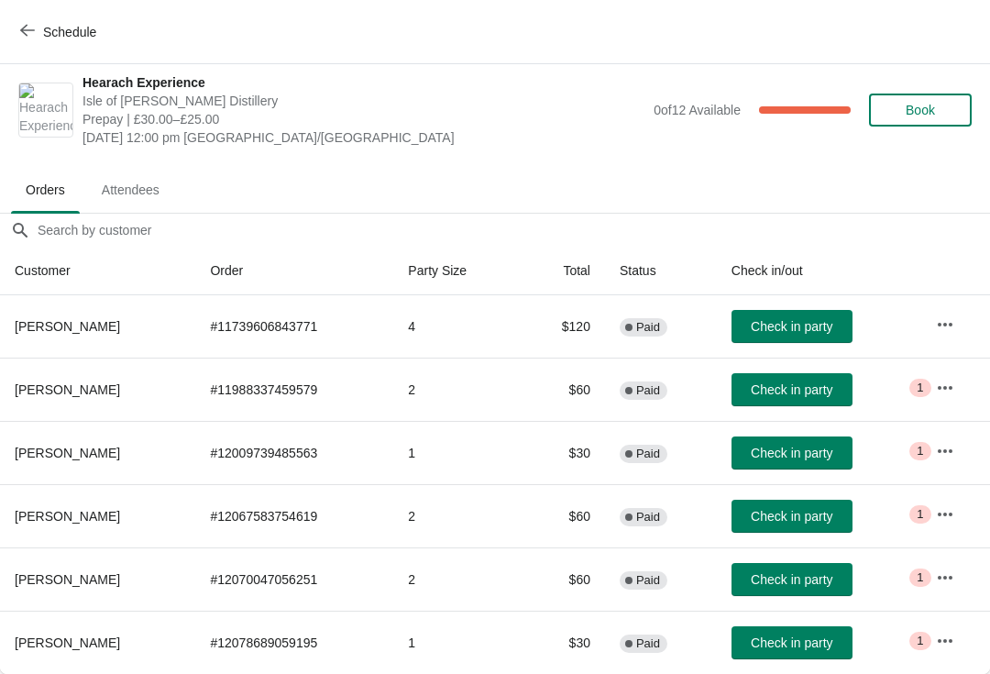
scroll to position [9, 0]
